Goal: Task Accomplishment & Management: Use online tool/utility

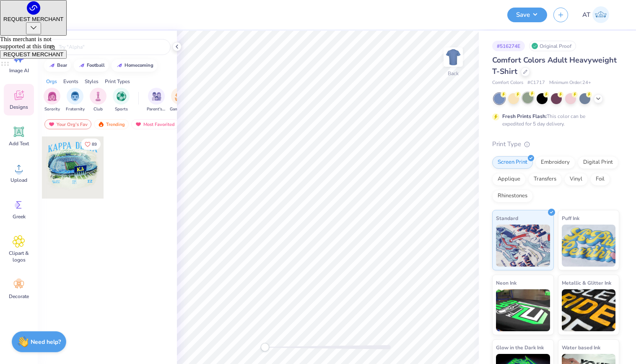
click at [528, 96] on div at bounding box center [527, 97] width 11 height 11
click at [13, 177] on span "Upload" at bounding box center [18, 180] width 17 height 7
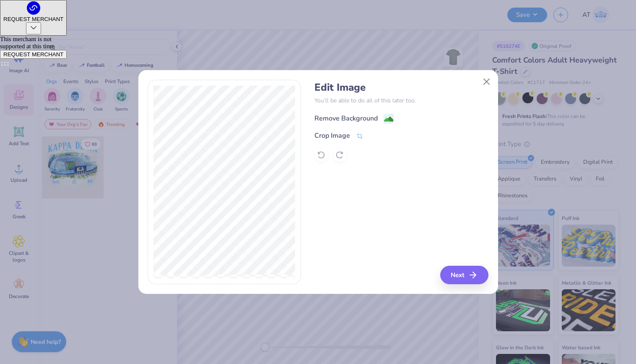
click at [385, 118] on image at bounding box center [388, 118] width 9 height 9
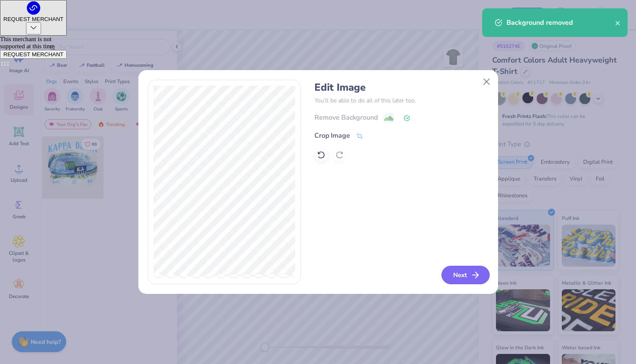
click at [476, 273] on icon "button" at bounding box center [475, 275] width 10 height 10
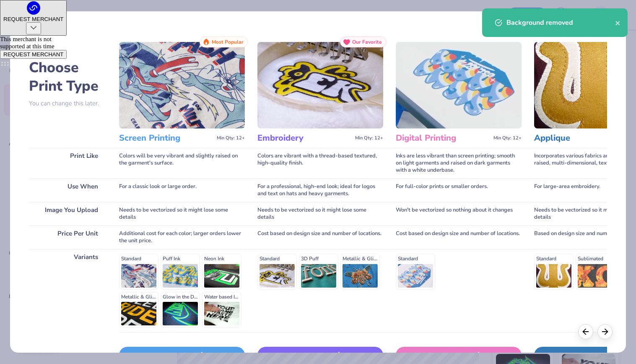
scroll to position [55, 0]
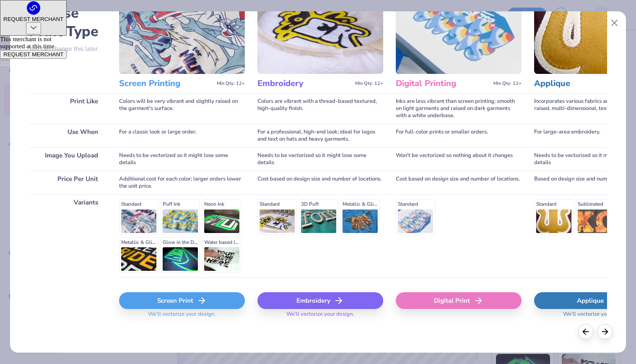
click at [192, 295] on div "Screen Print" at bounding box center [182, 300] width 126 height 17
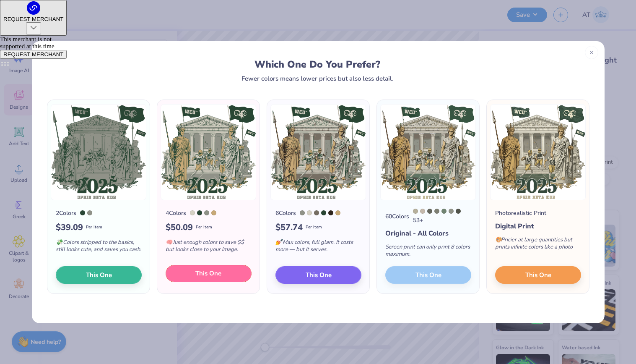
click at [212, 272] on span "This One" at bounding box center [208, 273] width 26 height 10
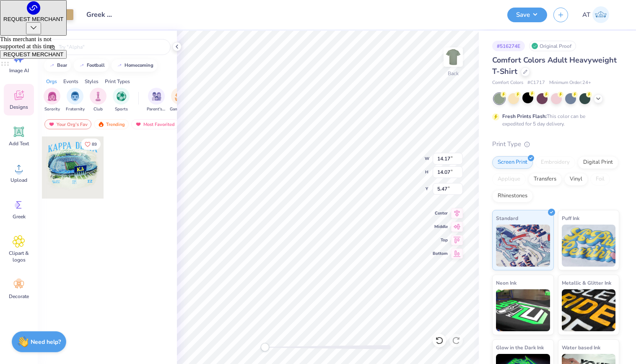
type input "3.79"
type input "3.76"
click at [446, 59] on img at bounding box center [454, 57] width 34 height 34
type input "12.18"
type input "12.08"
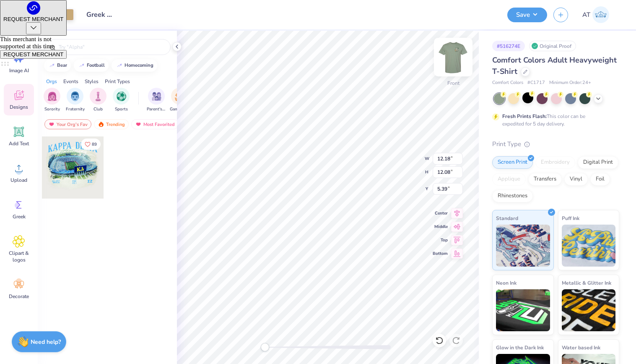
type input "13.06"
type input "12.96"
click at [55, 15] on div at bounding box center [53, 14] width 12 height 12
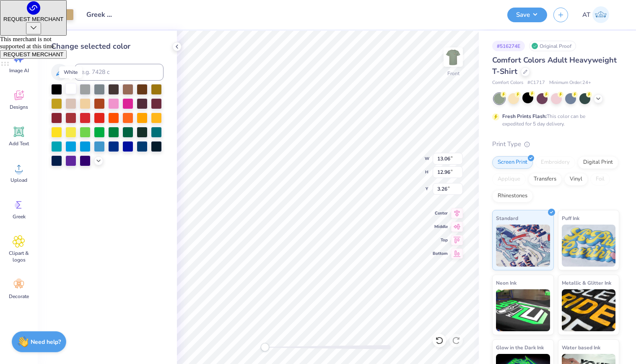
click at [74, 91] on div at bounding box center [70, 88] width 11 height 11
type input "3.00"
click at [101, 159] on icon at bounding box center [98, 159] width 7 height 7
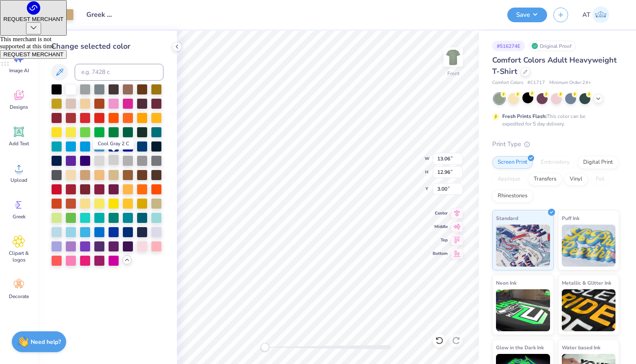
click at [115, 161] on div at bounding box center [113, 159] width 11 height 11
click at [326, 18] on div "Design Title Greek day" at bounding box center [290, 14] width 421 height 29
click at [457, 58] on img at bounding box center [454, 57] width 34 height 34
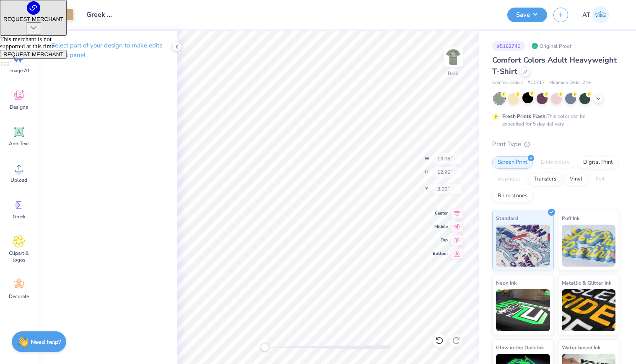
type input "12.85"
type input "12.75"
type input "0.65"
type input "3.79"
type input "3.76"
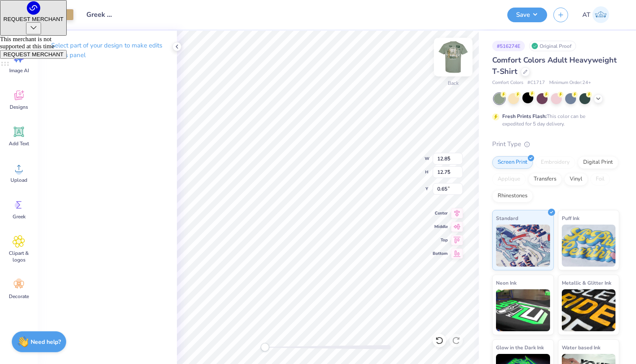
type input "3.00"
click at [52, 16] on div at bounding box center [53, 14] width 12 height 12
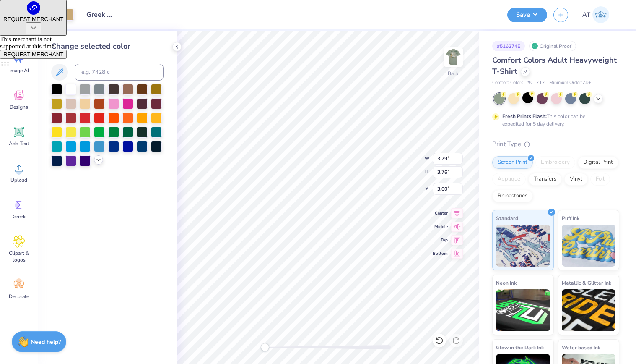
click at [98, 156] on div at bounding box center [98, 159] width 9 height 9
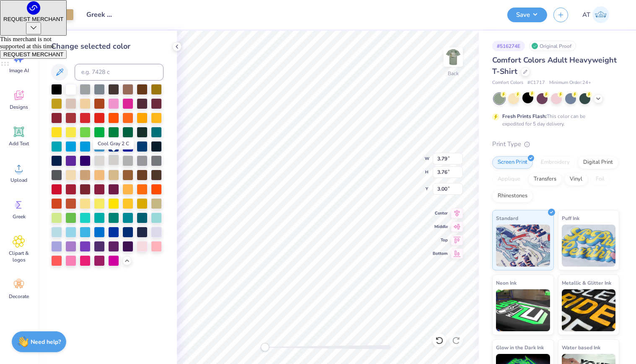
click at [109, 159] on div at bounding box center [113, 159] width 11 height 11
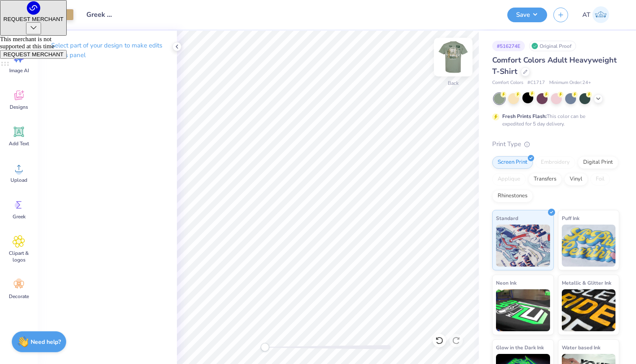
click at [445, 60] on img at bounding box center [454, 57] width 34 height 34
click at [535, 9] on button "Save" at bounding box center [527, 13] width 40 height 15
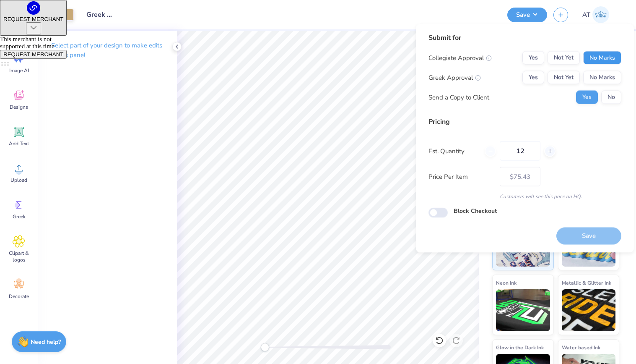
click at [601, 52] on button "No Marks" at bounding box center [602, 57] width 38 height 13
click at [530, 56] on button "Yes" at bounding box center [533, 57] width 22 height 13
click at [531, 71] on button "Yes" at bounding box center [533, 77] width 22 height 13
drag, startPoint x: 529, startPoint y: 150, endPoint x: 508, endPoint y: 149, distance: 21.0
click at [508, 149] on input "12" at bounding box center [520, 150] width 41 height 19
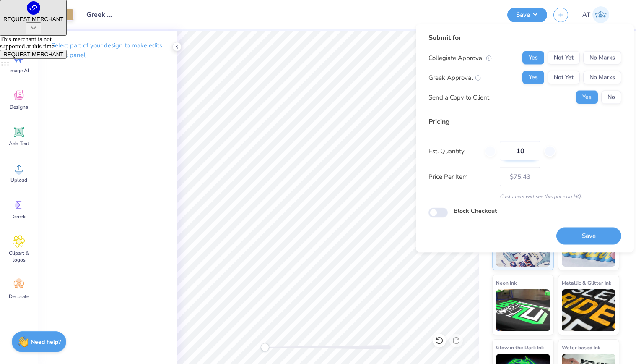
type input "100"
type input "$27.13"
type input "140"
type input "$26.33"
type input "140"
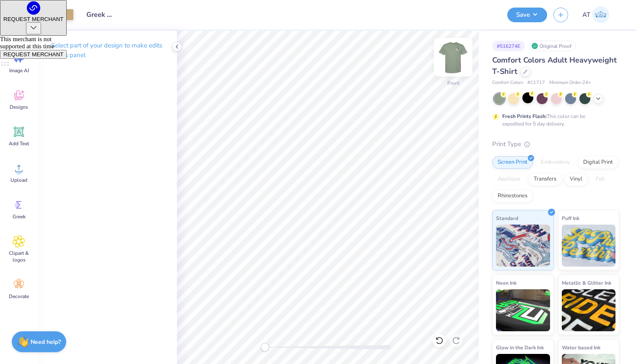
click at [455, 55] on img at bounding box center [454, 57] width 34 height 34
click at [522, 23] on div "Save AT" at bounding box center [568, 14] width 122 height 29
click at [524, 20] on button "Save" at bounding box center [527, 13] width 40 height 15
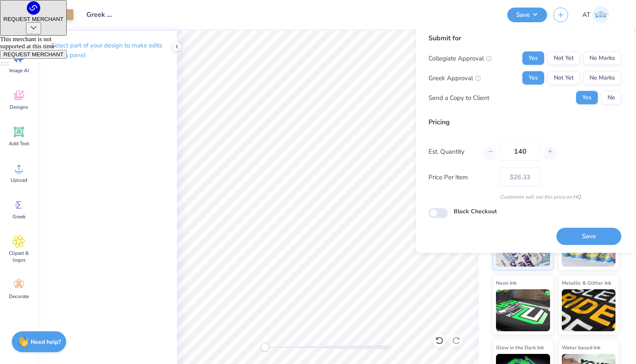
click at [571, 222] on div "Save" at bounding box center [588, 231] width 65 height 26
click at [571, 230] on button "Save" at bounding box center [588, 235] width 65 height 17
type input "$26.33"
click at [336, 21] on div "Design Title Greek day" at bounding box center [290, 14] width 421 height 29
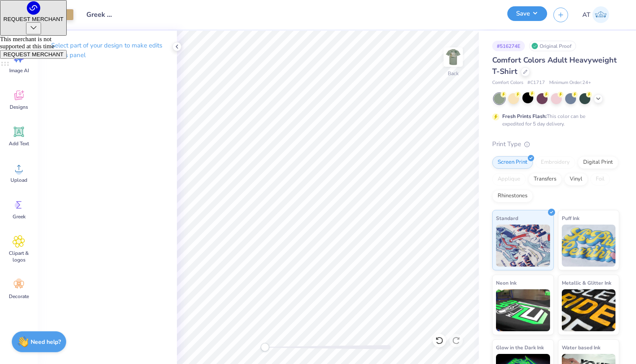
click at [538, 18] on button "Save" at bounding box center [527, 13] width 40 height 15
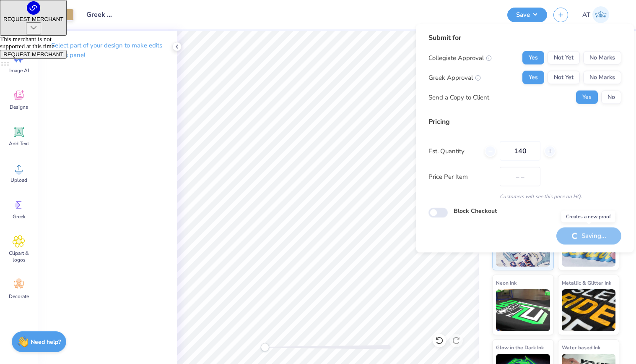
type input "$22.20"
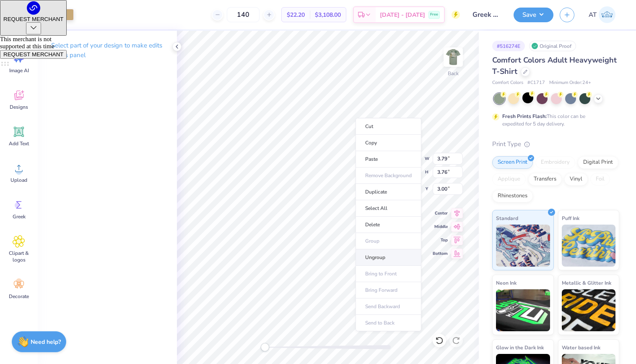
click at [389, 255] on li "Ungroup" at bounding box center [389, 257] width 66 height 16
type input "10.43"
type input "10.35"
type input "14.04"
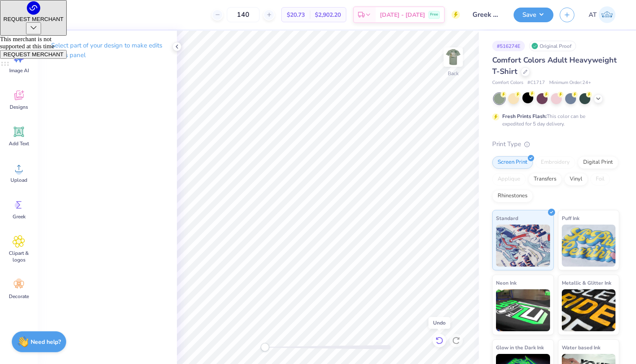
click at [442, 341] on icon at bounding box center [439, 340] width 8 height 8
type input "4.28"
type input "1.17"
type input "3.00"
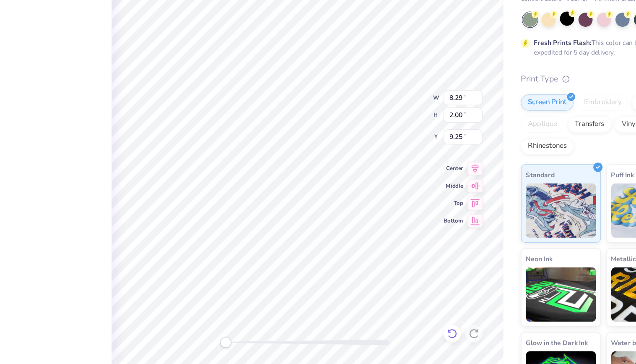
click at [439, 339] on icon at bounding box center [439, 340] width 8 height 8
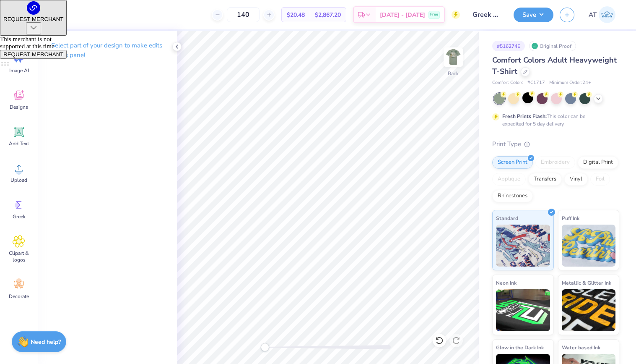
click at [18, 13] on div at bounding box center [23, 14] width 12 height 12
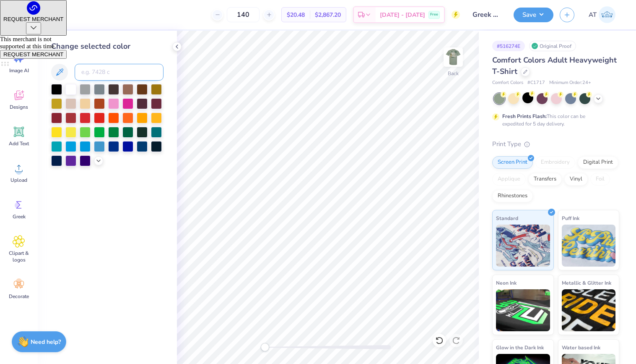
click at [111, 76] on input at bounding box center [119, 72] width 89 height 17
type input "553"
click at [453, 62] on img at bounding box center [454, 57] width 34 height 34
click at [453, 62] on img at bounding box center [453, 57] width 17 height 17
click at [535, 17] on button "Save" at bounding box center [534, 13] width 40 height 15
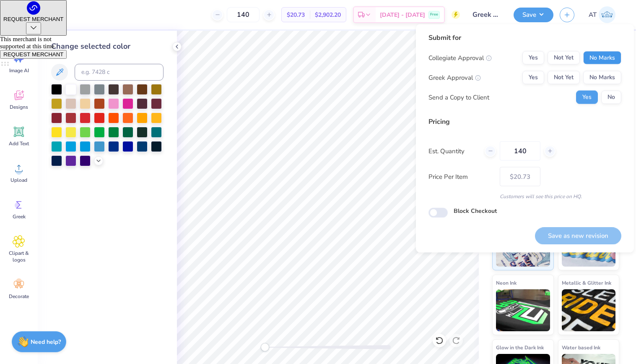
click at [618, 55] on button "No Marks" at bounding box center [602, 57] width 38 height 13
click at [537, 58] on button "Yes" at bounding box center [533, 57] width 22 height 13
click at [537, 76] on button "Yes" at bounding box center [533, 77] width 22 height 13
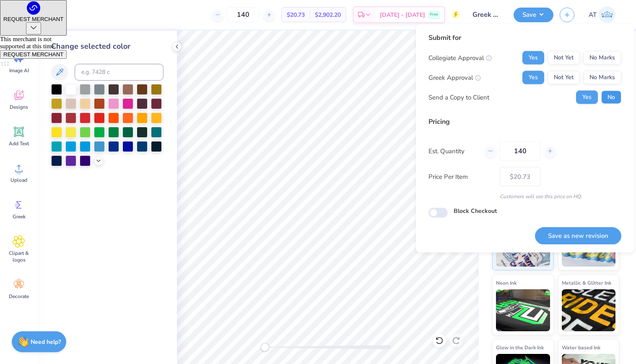
click at [603, 101] on button "No" at bounding box center [611, 97] width 20 height 13
click at [600, 238] on button "Save as new revision" at bounding box center [578, 235] width 86 height 17
type input "$20.73"
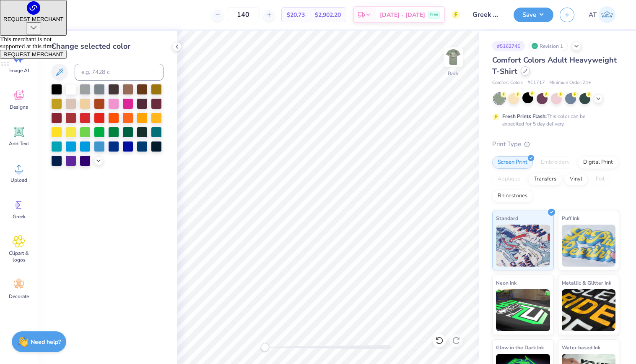
click at [525, 72] on icon at bounding box center [525, 70] width 3 height 3
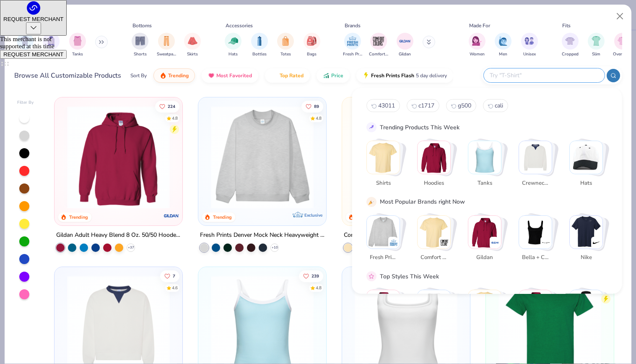
click at [555, 76] on input "text" at bounding box center [544, 75] width 110 height 10
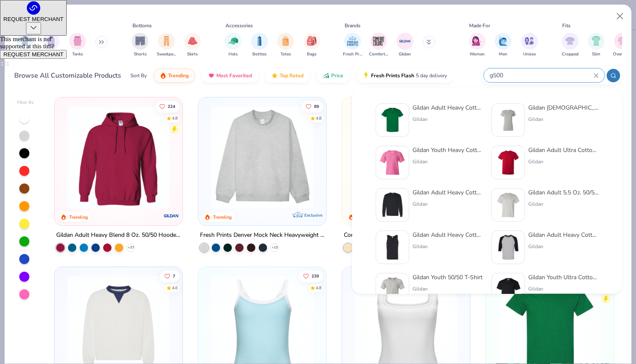
type input "g500"
click at [439, 120] on div "Gildan" at bounding box center [448, 119] width 70 height 8
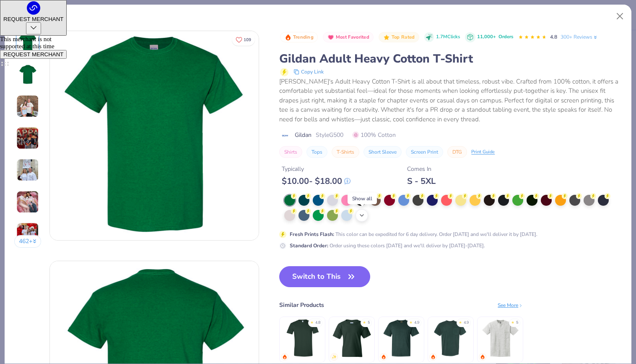
click at [359, 216] on icon at bounding box center [362, 215] width 7 height 7
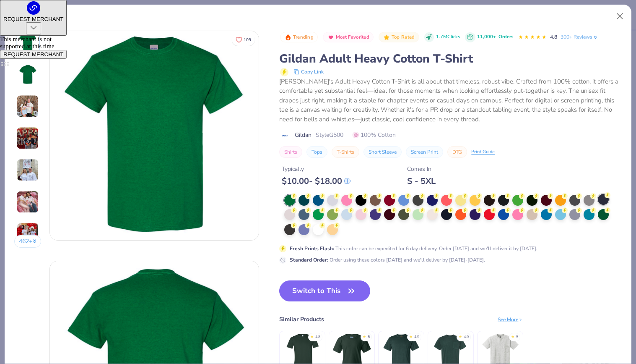
click at [605, 198] on icon at bounding box center [608, 195] width 6 height 6
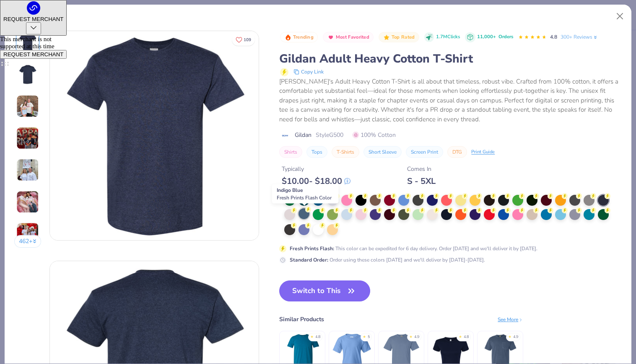
click at [306, 214] on div at bounding box center [304, 213] width 11 height 11
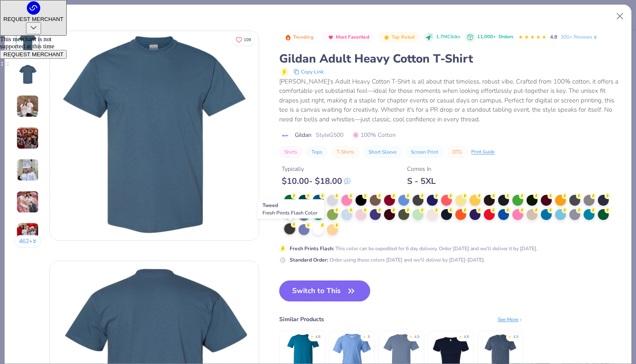
click at [292, 227] on div at bounding box center [289, 228] width 11 height 11
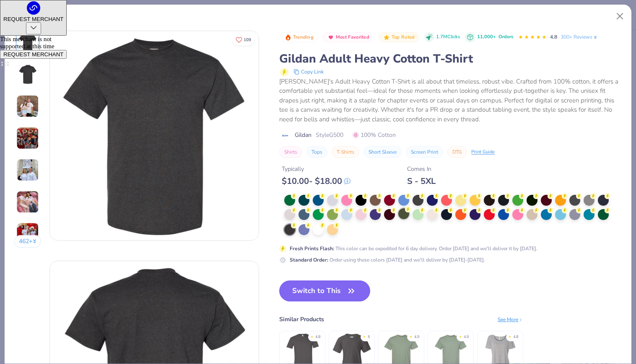
click at [402, 218] on div at bounding box center [403, 213] width 11 height 11
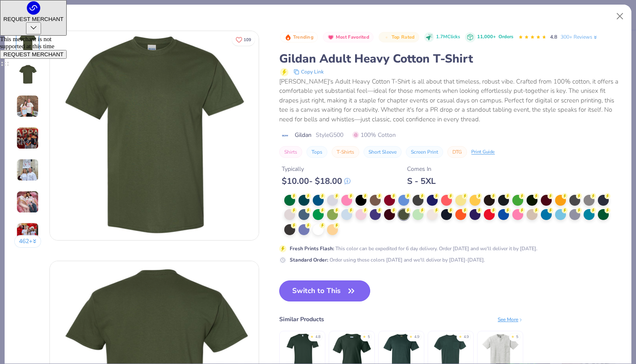
click at [330, 284] on button "Switch to This" at bounding box center [324, 290] width 91 height 21
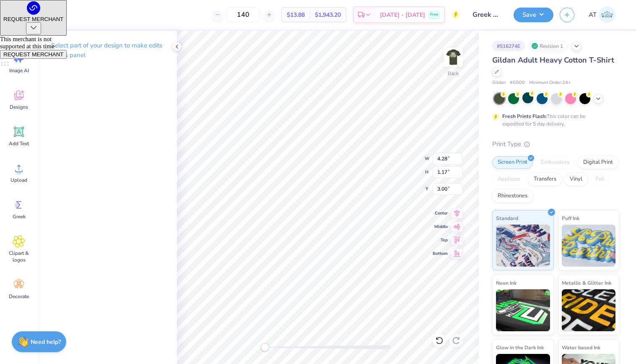
type input "3.00"
click at [22, 14] on div at bounding box center [23, 14] width 12 height 12
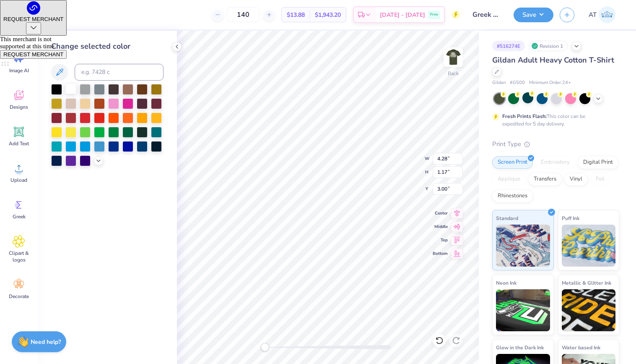
click at [69, 86] on div at bounding box center [70, 88] width 11 height 11
click at [434, 21] on div "[DATE] - [DATE] Free" at bounding box center [410, 15] width 68 height 15
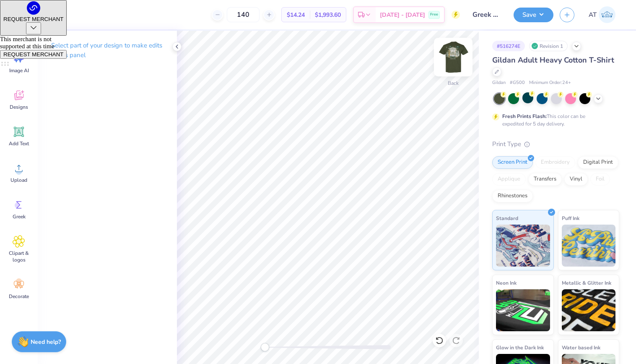
click at [459, 67] on div at bounding box center [453, 57] width 39 height 39
click at [535, 14] on button "Save" at bounding box center [534, 13] width 40 height 15
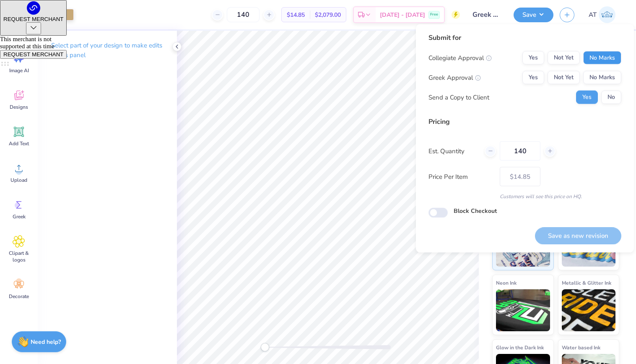
click at [608, 59] on button "No Marks" at bounding box center [602, 57] width 38 height 13
click at [532, 58] on button "Yes" at bounding box center [533, 57] width 22 height 13
click at [532, 75] on button "Yes" at bounding box center [533, 77] width 22 height 13
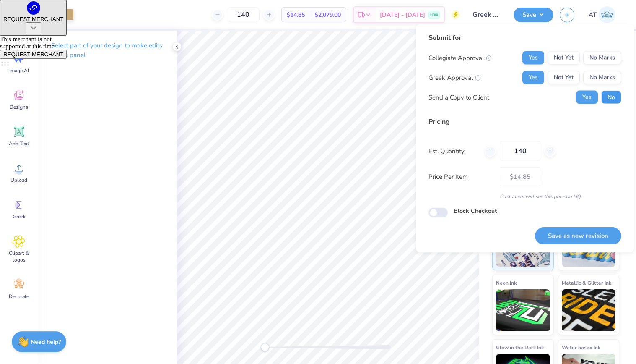
click at [610, 101] on button "No" at bounding box center [611, 97] width 20 height 13
click at [584, 232] on button "Save as new revision" at bounding box center [578, 235] width 86 height 17
type input "$14.85"
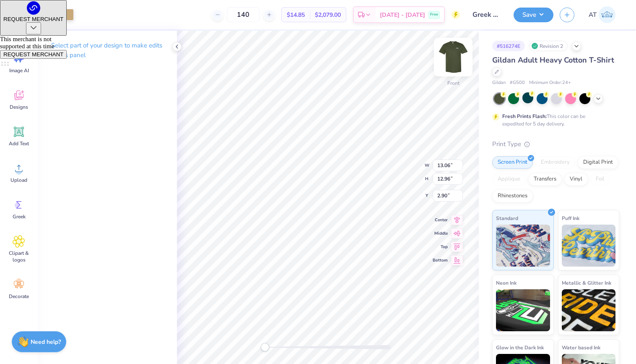
click at [456, 57] on img at bounding box center [454, 57] width 34 height 34
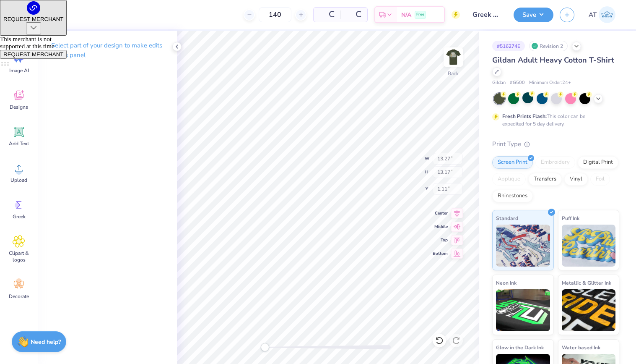
type input "13.27"
type input "13.17"
type input "1.11"
type input "4.28"
type input "1.16"
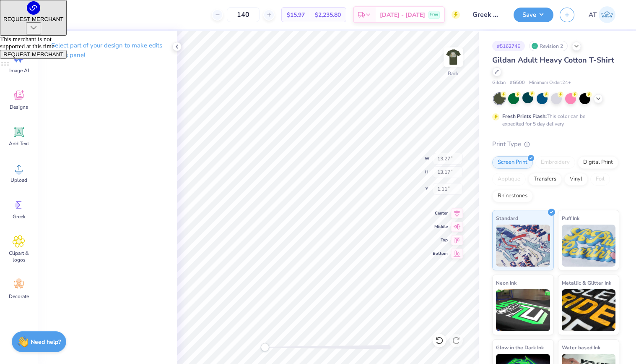
type input "3.00"
type input "2.53"
type input "2.51"
click at [534, 17] on button "Save" at bounding box center [534, 13] width 40 height 15
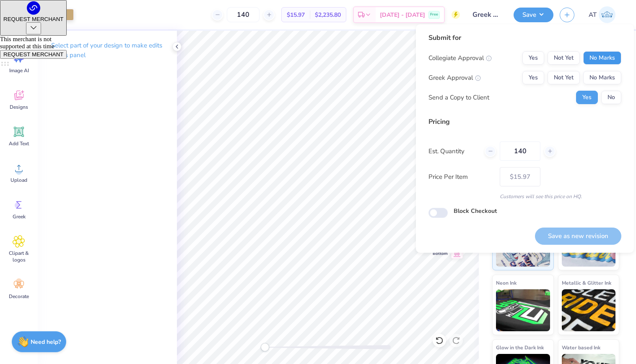
click at [603, 57] on button "No Marks" at bounding box center [602, 57] width 38 height 13
click at [543, 57] on button "Yes" at bounding box center [533, 57] width 22 height 13
click at [543, 79] on button "Yes" at bounding box center [533, 77] width 22 height 13
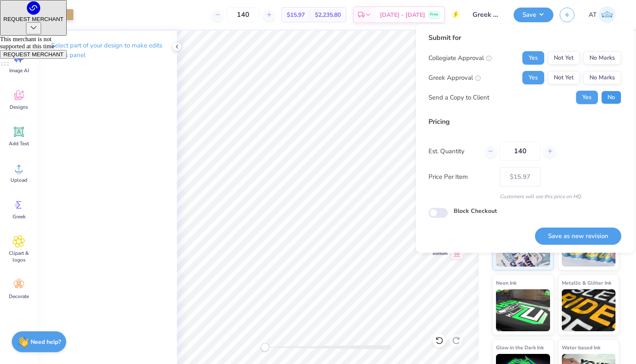
click at [608, 98] on button "No" at bounding box center [611, 97] width 20 height 13
click at [590, 234] on button "Save as new revision" at bounding box center [578, 235] width 86 height 17
type input "$15.97"
